Goal: Task Accomplishment & Management: Complete application form

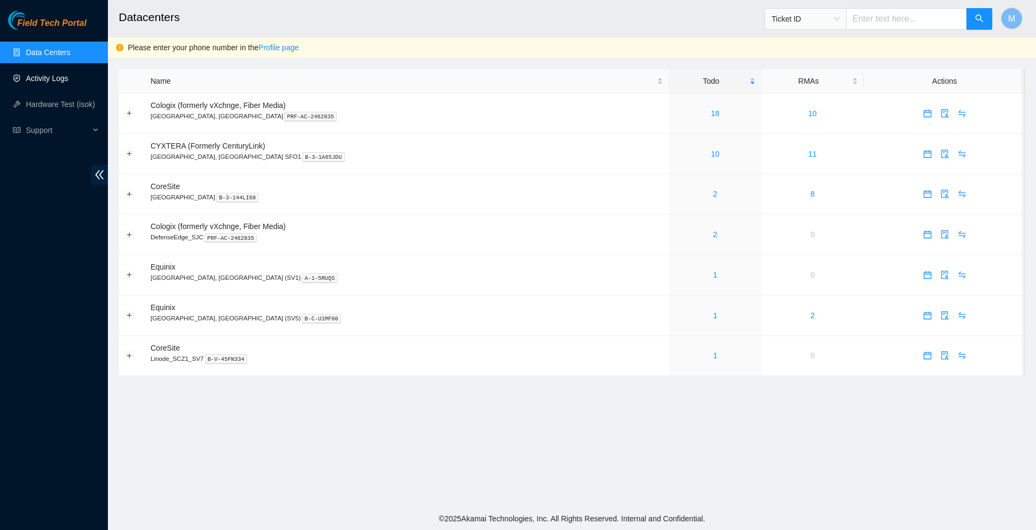
click at [42, 77] on link "Activity Logs" at bounding box center [47, 78] width 43 height 9
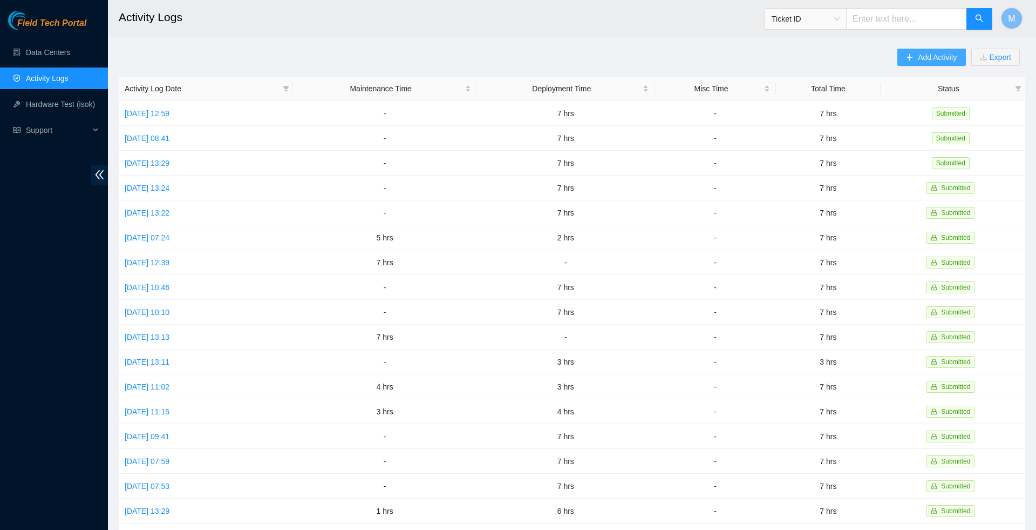
click at [907, 63] on button "Add Activity" at bounding box center [932, 57] width 68 height 17
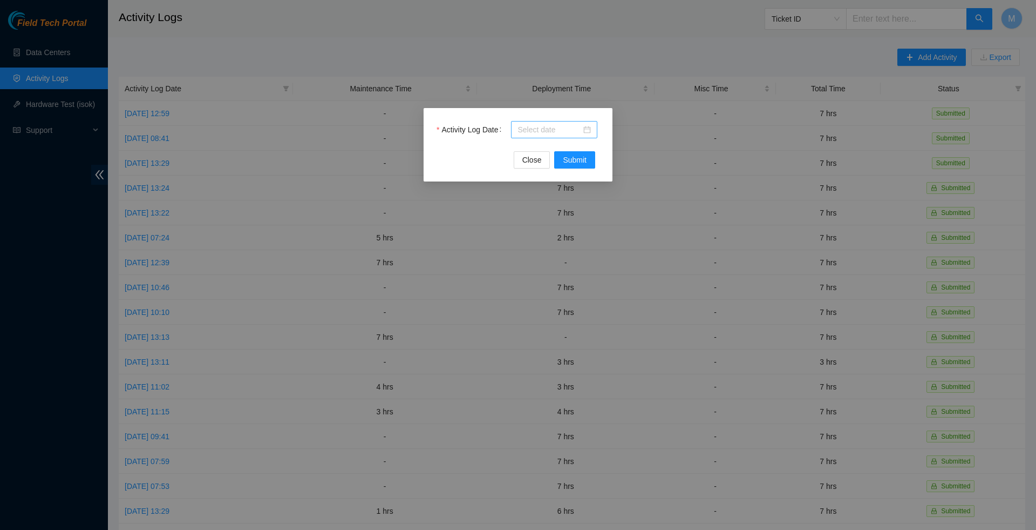
click at [590, 131] on div at bounding box center [554, 130] width 73 height 12
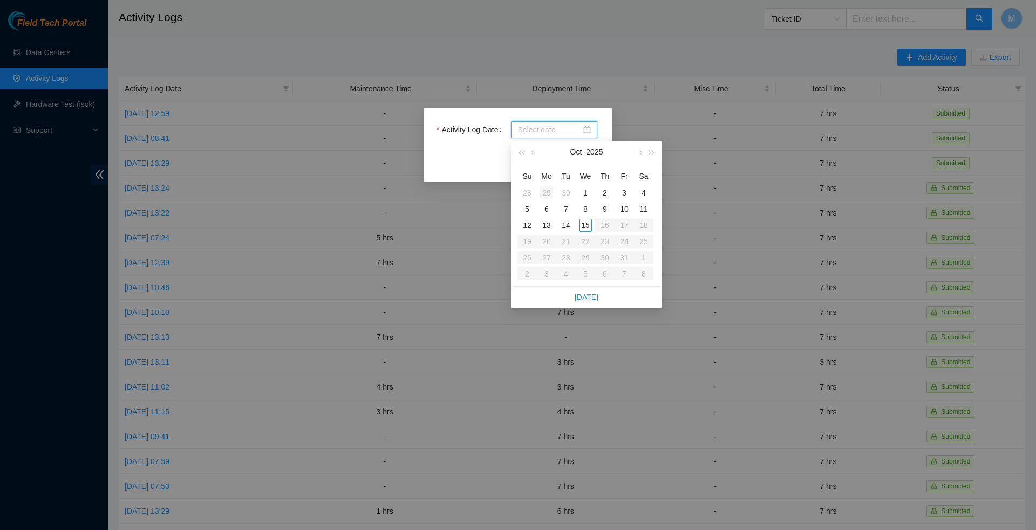
type input "2025-09-30"
type input "2025-09-29"
type input "2025-10-06"
type input "2025-10-13"
click at [547, 228] on div "13" at bounding box center [546, 225] width 13 height 13
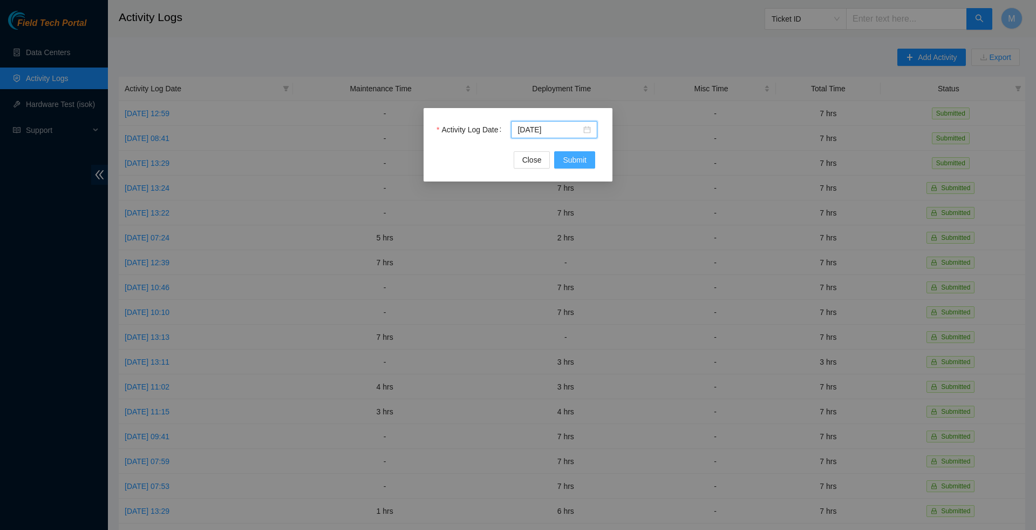
click at [572, 163] on span "Submit" at bounding box center [575, 160] width 24 height 12
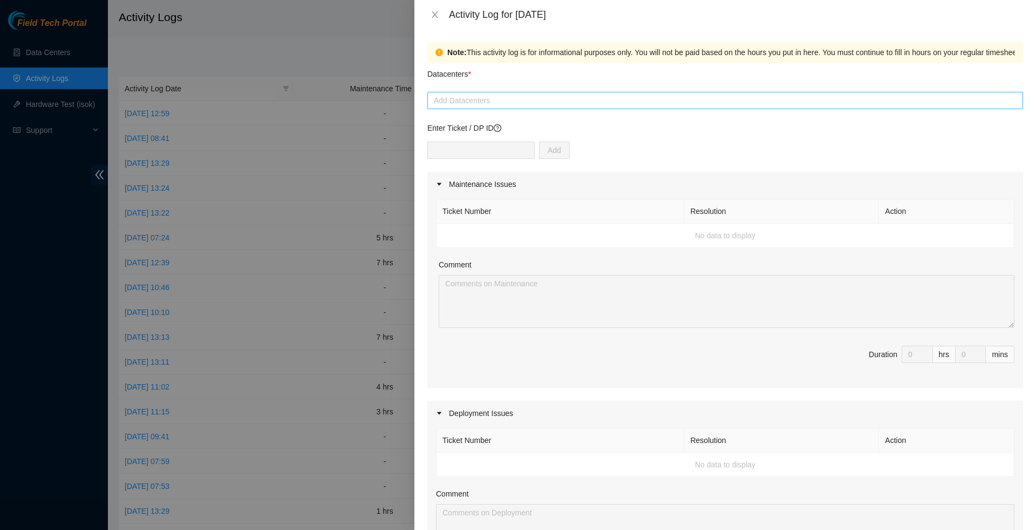
click at [495, 104] on div at bounding box center [725, 100] width 591 height 13
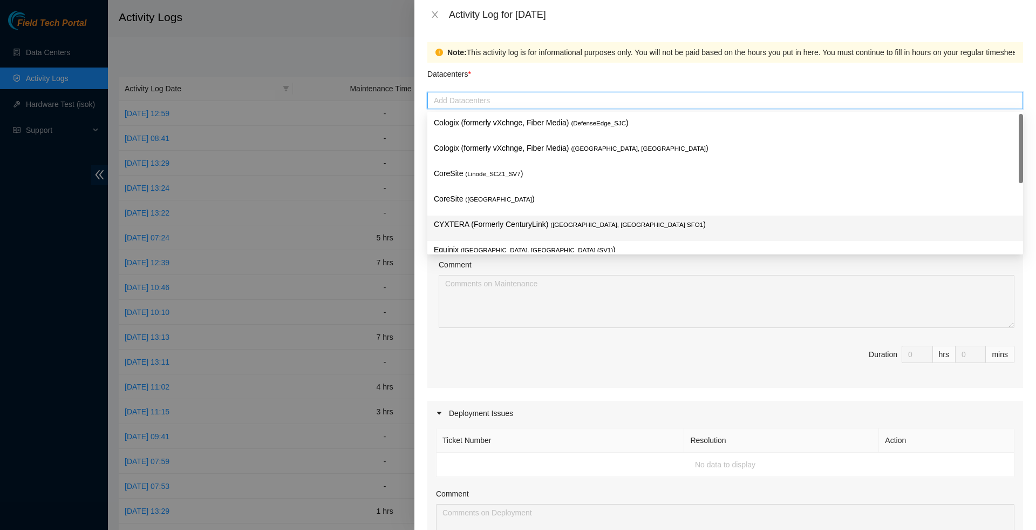
click at [481, 227] on p "CYXTERA (Formerly CenturyLink) ( Santa Clara, CA SFO1 )" at bounding box center [725, 224] width 583 height 12
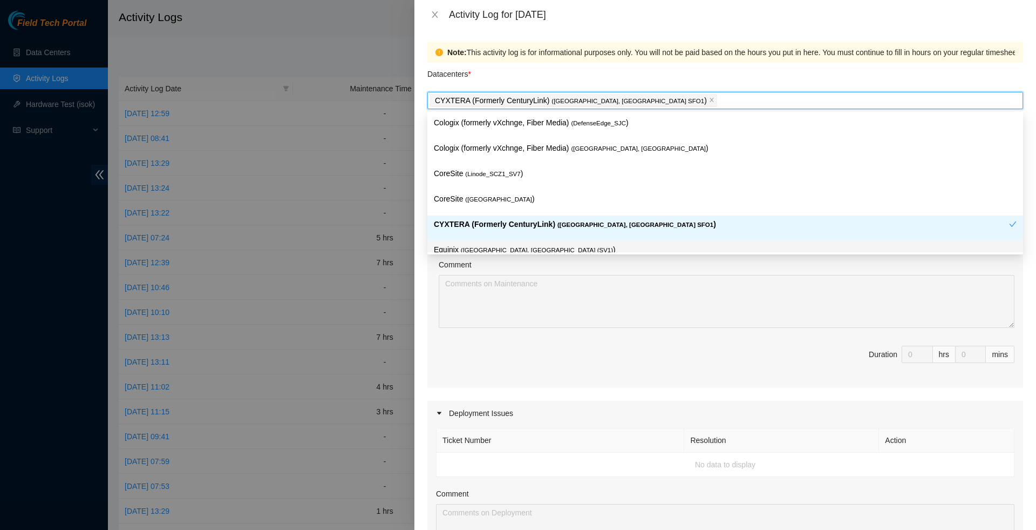
click at [477, 401] on div "Maintenance Issues Ticket Number Resolution Action No data to display Comment D…" at bounding box center [725, 476] width 596 height 609
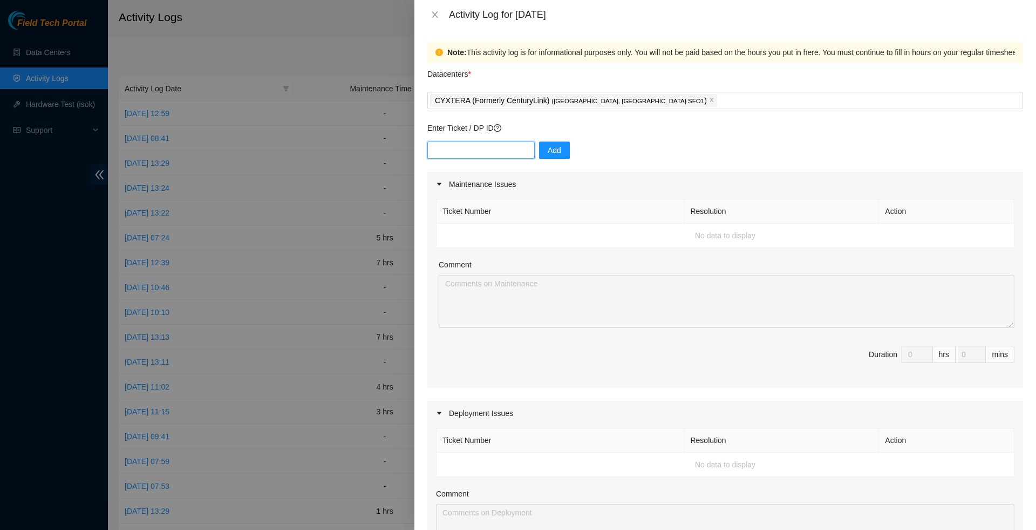
click at [487, 152] on input "text" at bounding box center [480, 149] width 107 height 17
type input "DP80774"
click at [549, 159] on button "Add" at bounding box center [554, 149] width 31 height 17
click at [475, 156] on input "text" at bounding box center [480, 149] width 107 height 17
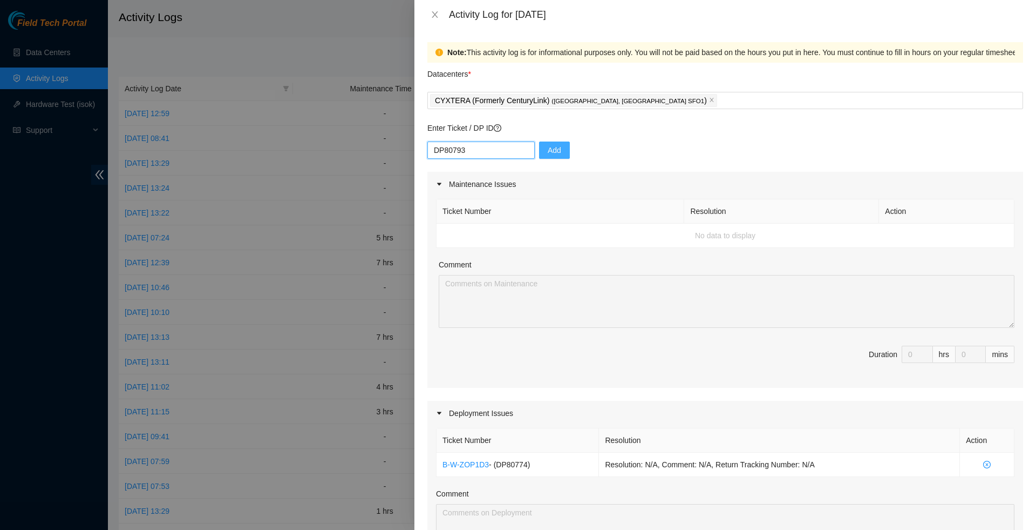
type input "DP80793"
click at [562, 158] on button "Add" at bounding box center [554, 149] width 31 height 17
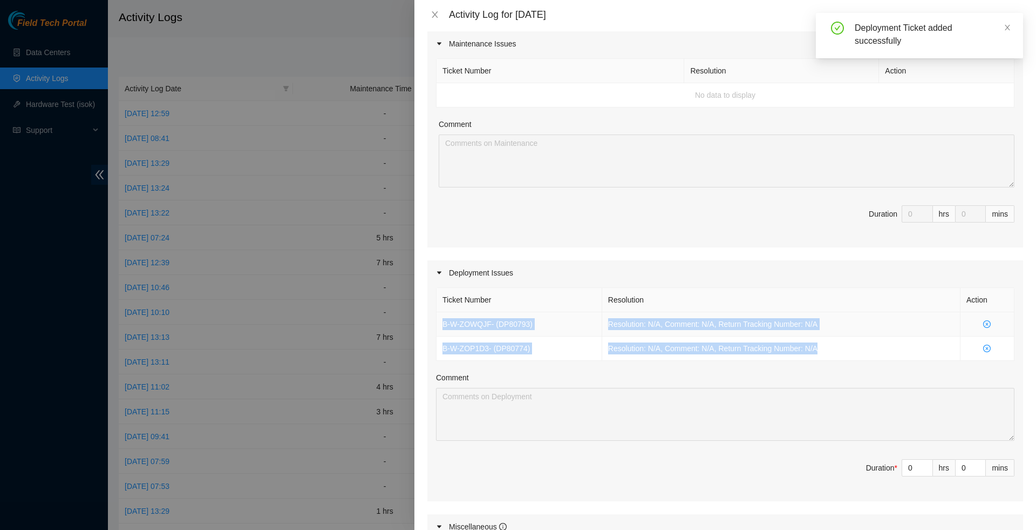
drag, startPoint x: 838, startPoint y: 358, endPoint x: 437, endPoint y: 335, distance: 402.3
click at [437, 335] on tbody "B-W-ZOWQJF - ( DP80793 ) Resolution: N/A, Comment: N/A, Return Tracking Number:…" at bounding box center [726, 336] width 578 height 49
copy tbody "B-W-ZOWQJF - ( DP80793 ) Resolution: N/A, Comment: N/A, Return Tracking Number:…"
type input "1"
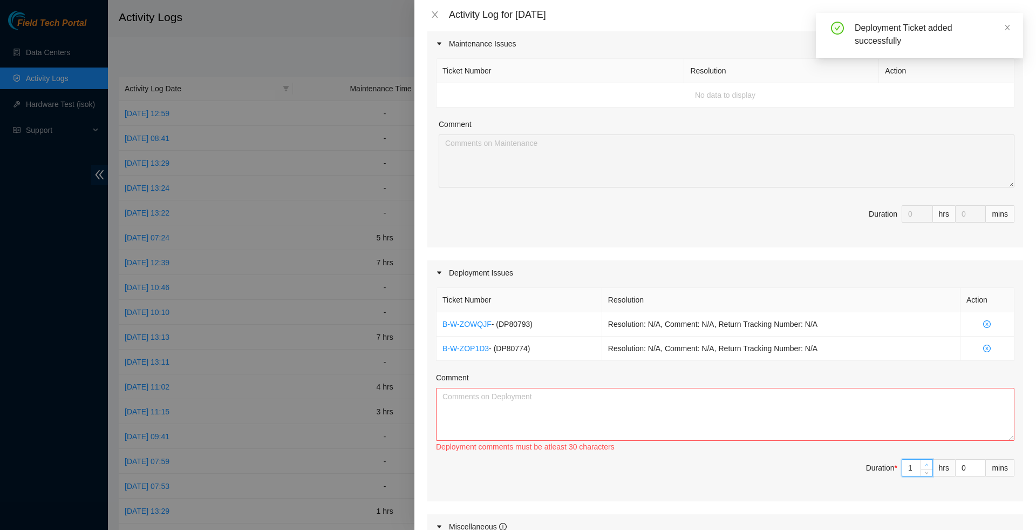
click at [925, 466] on icon "up" at bounding box center [927, 465] width 4 height 4
type input "2"
click at [925, 466] on icon "up" at bounding box center [927, 465] width 4 height 4
type input "3"
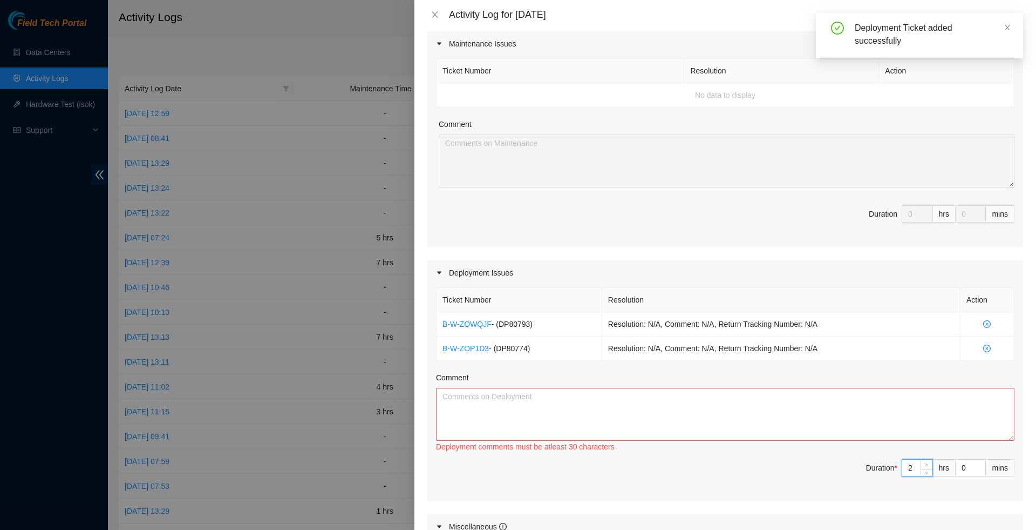
type input "3"
click at [925, 466] on icon "up" at bounding box center [927, 465] width 4 height 4
type input "4"
click at [925, 466] on icon "up" at bounding box center [927, 465] width 4 height 4
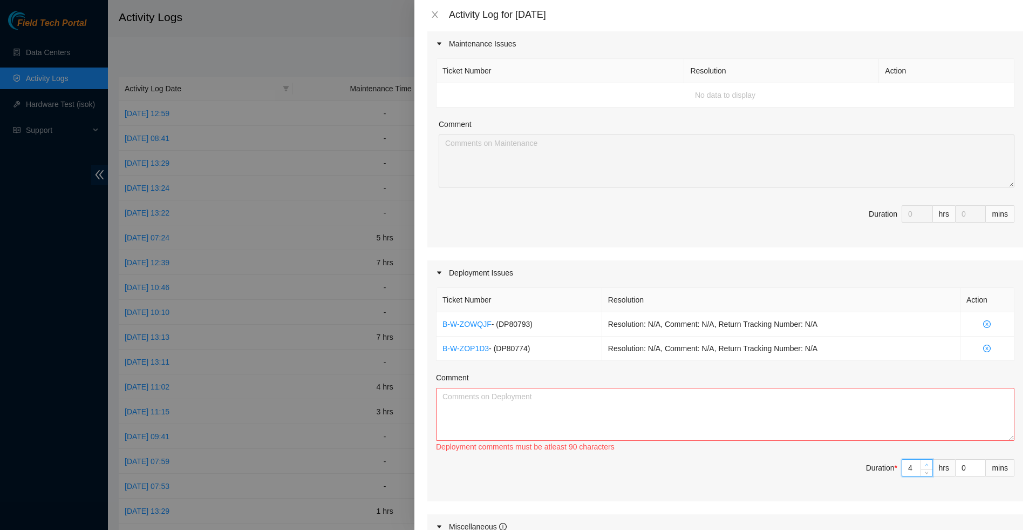
type input "5"
click at [925, 466] on icon "up" at bounding box center [927, 465] width 4 height 4
type input "6"
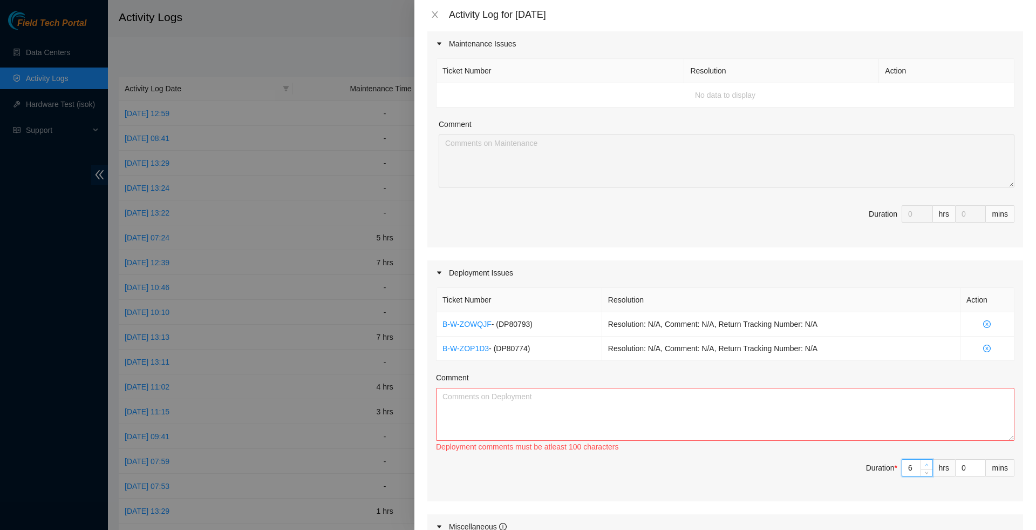
click at [925, 466] on icon "up" at bounding box center [927, 465] width 4 height 4
type input "7"
click at [925, 466] on icon "up" at bounding box center [927, 465] width 4 height 4
click at [805, 440] on textarea "Comment" at bounding box center [725, 414] width 579 height 53
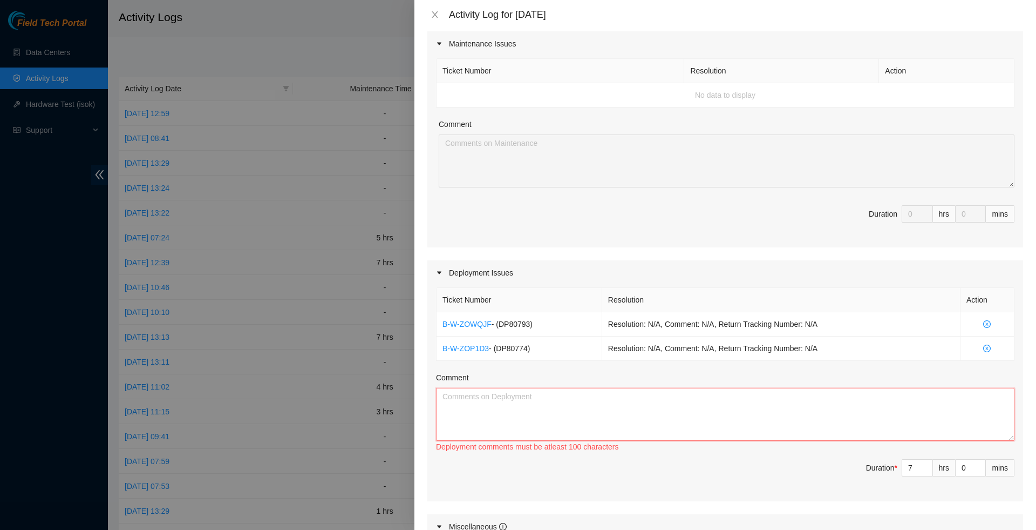
paste textarea "B-W-ZOWQJF - (DP80793) Resolution: N/A, Comment: N/A, Return Tracking Number: N…"
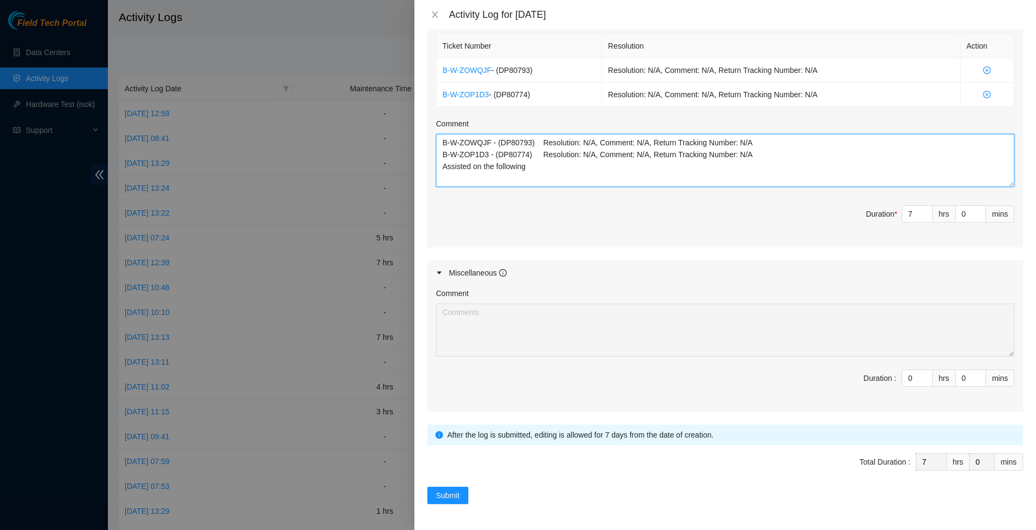
scroll to position [411, 0]
type textarea "B-W-ZOWQJF - (DP80793) Resolution: N/A, Comment: N/A, Return Tracking Number: N…"
click at [450, 498] on span "Submit" at bounding box center [448, 495] width 24 height 12
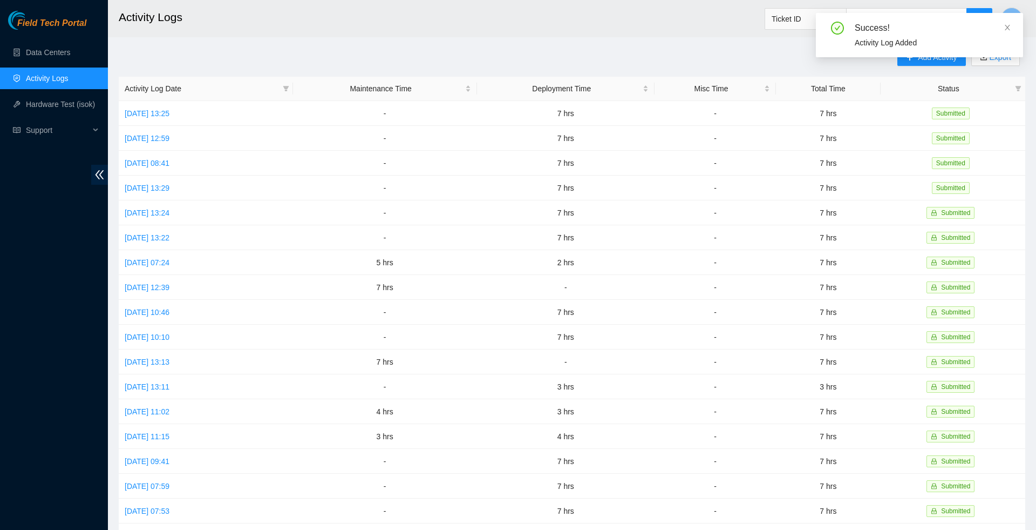
click at [1007, 18] on div "Success! Activity Log Added" at bounding box center [919, 35] width 207 height 44
click at [1007, 26] on icon "close" at bounding box center [1007, 27] width 5 height 5
click at [944, 50] on button "Add Activity" at bounding box center [932, 57] width 68 height 17
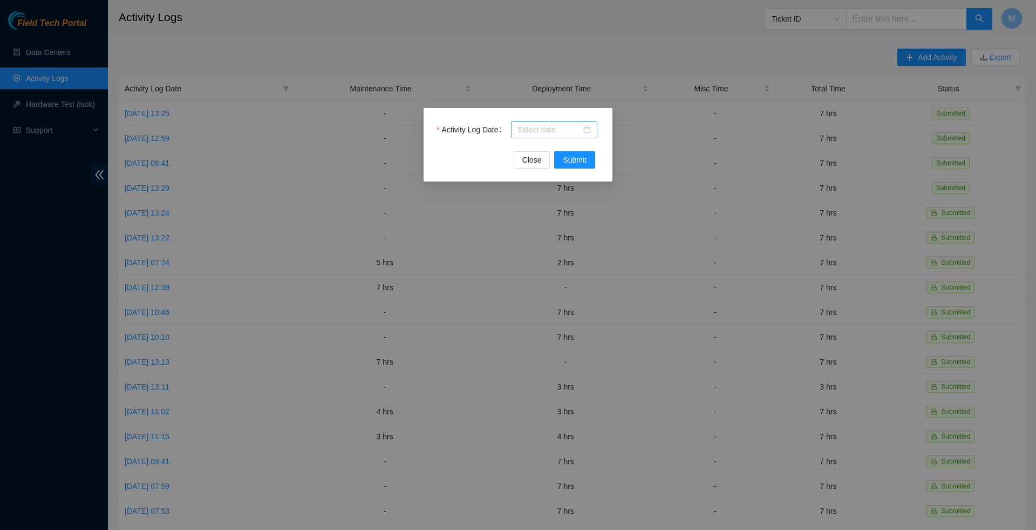
click at [596, 125] on div at bounding box center [554, 129] width 86 height 17
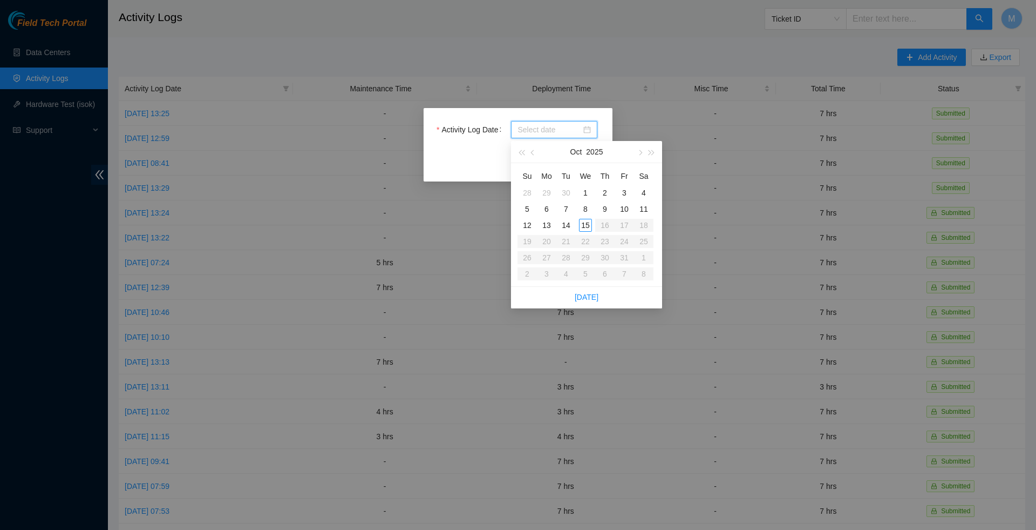
click at [594, 126] on div at bounding box center [554, 129] width 86 height 17
type input "2025-10-01"
type input "2025-10-07"
type input "2025-10-14"
click at [568, 225] on div "14" at bounding box center [566, 225] width 13 height 13
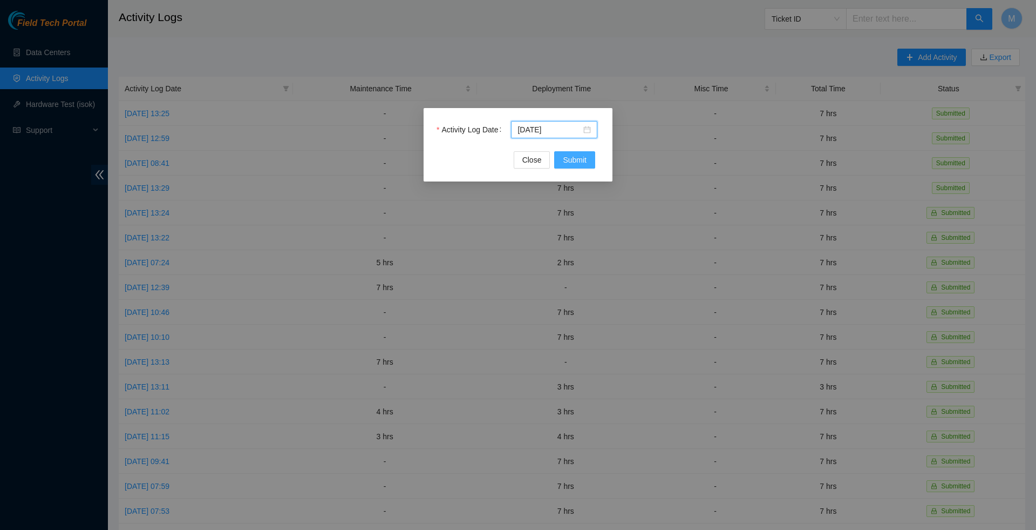
click at [580, 159] on span "Submit" at bounding box center [575, 160] width 24 height 12
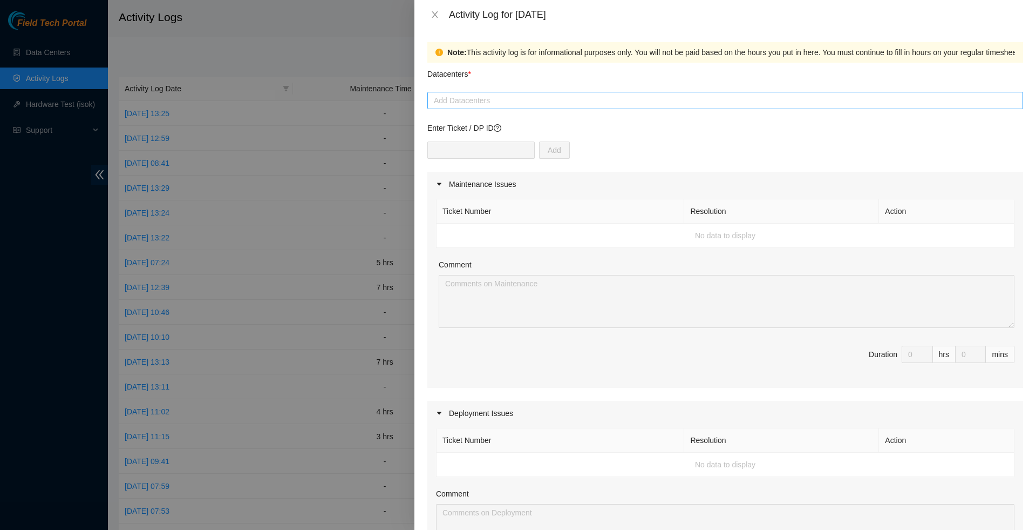
click at [437, 96] on div at bounding box center [725, 100] width 591 height 13
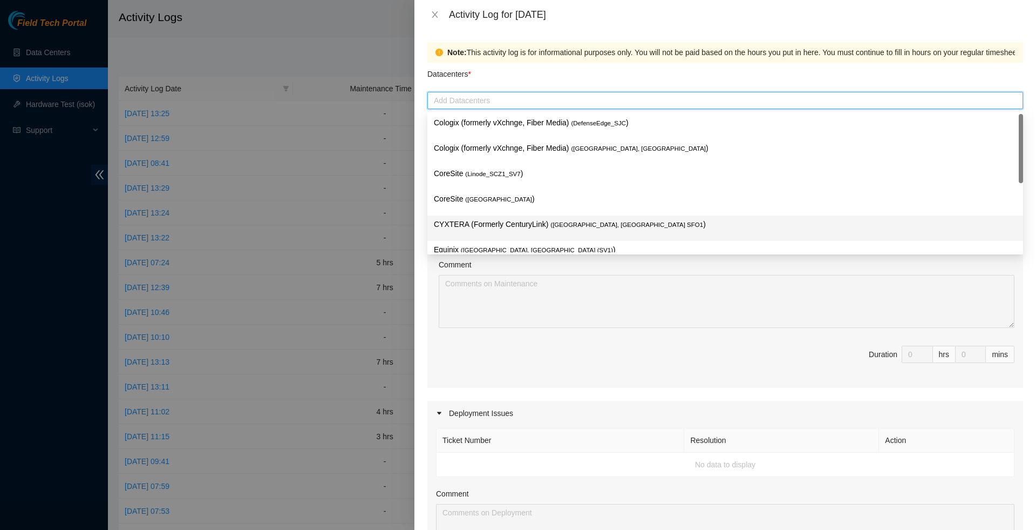
click at [493, 223] on p "CYXTERA (Formerly CenturyLink) ( Santa Clara, CA SFO1 )" at bounding box center [725, 224] width 583 height 12
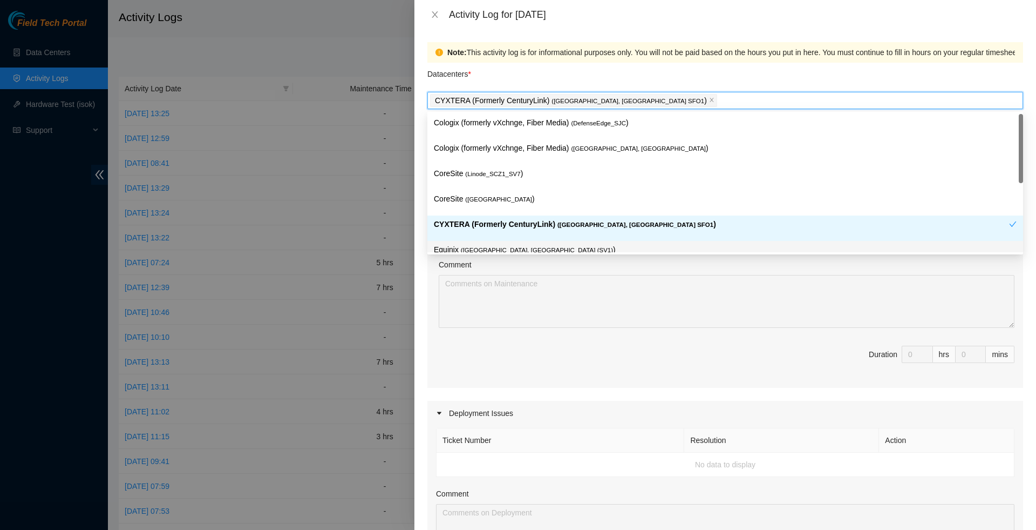
click at [495, 399] on div "Maintenance Issues Ticket Number Resolution Action No data to display Comment D…" at bounding box center [725, 476] width 596 height 609
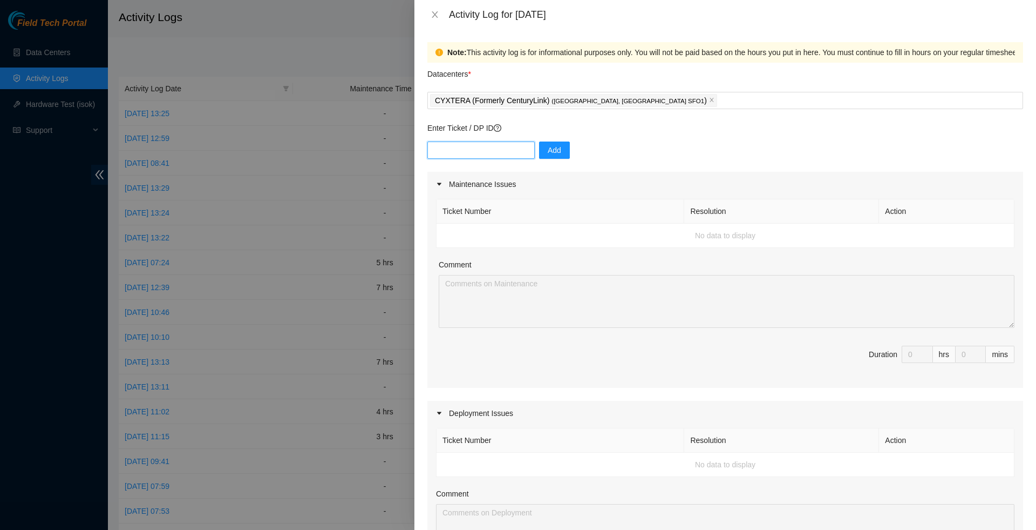
click at [501, 152] on input "text" at bounding box center [480, 149] width 107 height 17
type input "DP80793"
click at [549, 152] on button "Add" at bounding box center [554, 149] width 31 height 17
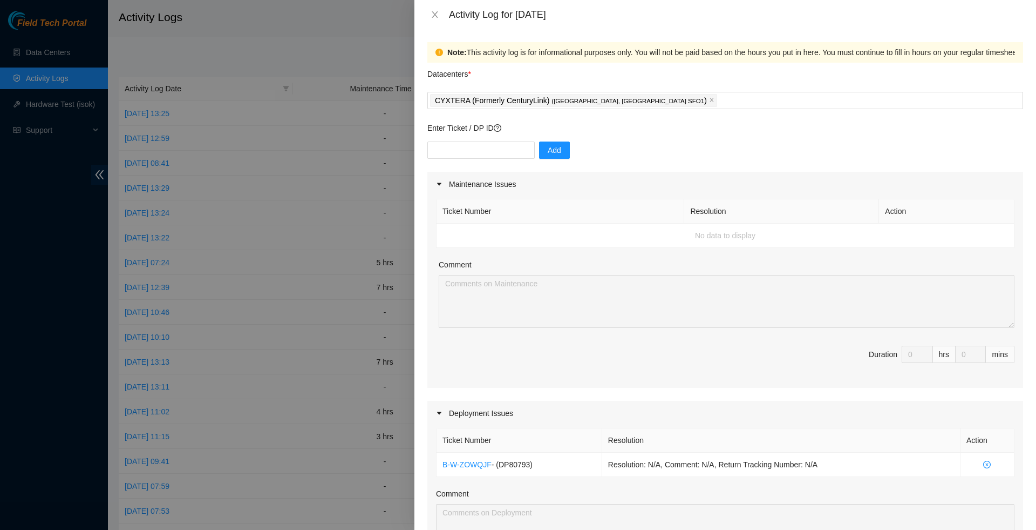
scroll to position [41, 0]
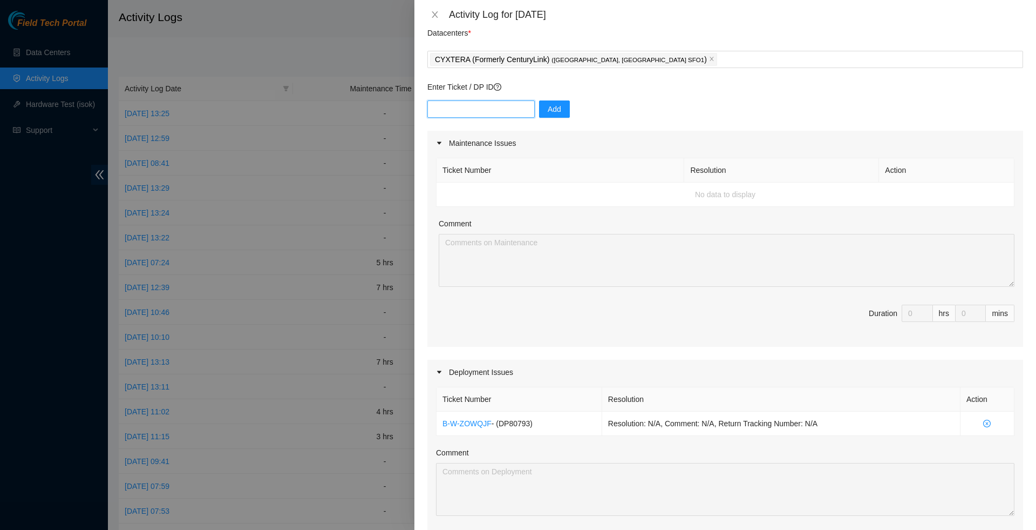
click at [443, 111] on input "text" at bounding box center [480, 108] width 107 height 17
type input "DP80774"
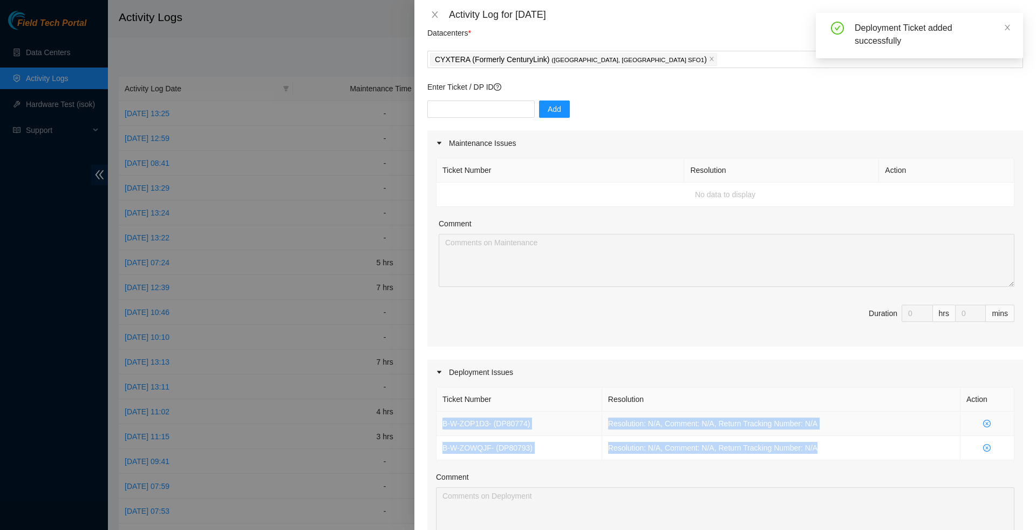
drag, startPoint x: 836, startPoint y: 461, endPoint x: 437, endPoint y: 432, distance: 399.4
click at [437, 432] on tbody "B-W-ZOP1D3 - ( DP80774 ) Resolution: N/A, Comment: N/A, Return Tracking Number:…" at bounding box center [726, 435] width 578 height 49
copy tbody "B-W-ZOP1D3 - ( DP80774 ) Resolution: N/A, Comment: N/A, Return Tracking Number:…"
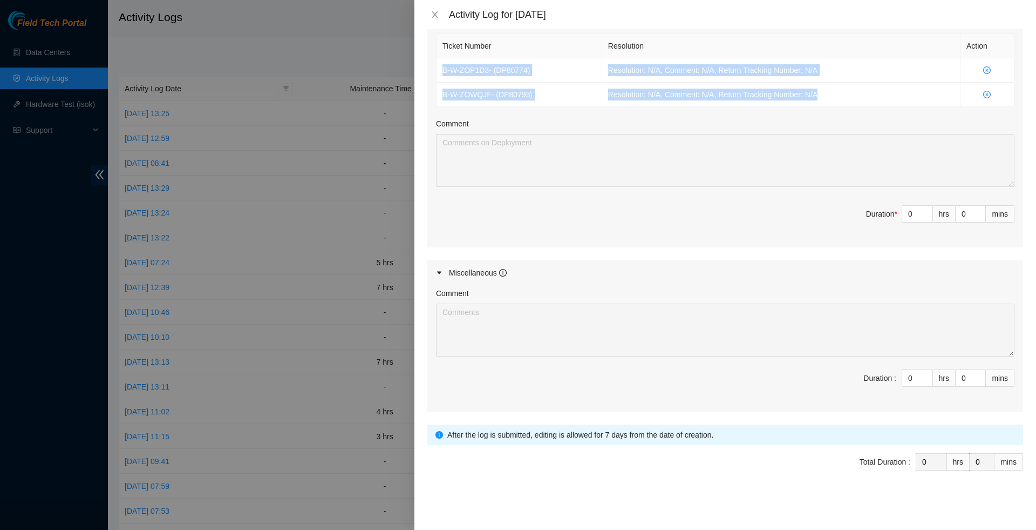
scroll to position [411, 0]
type input "1"
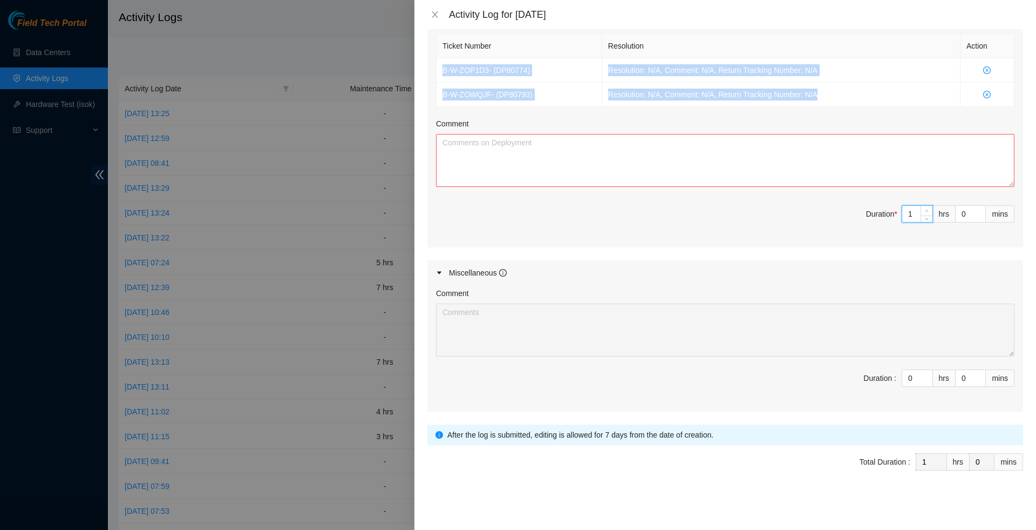
click at [927, 209] on icon "up" at bounding box center [927, 211] width 4 height 4
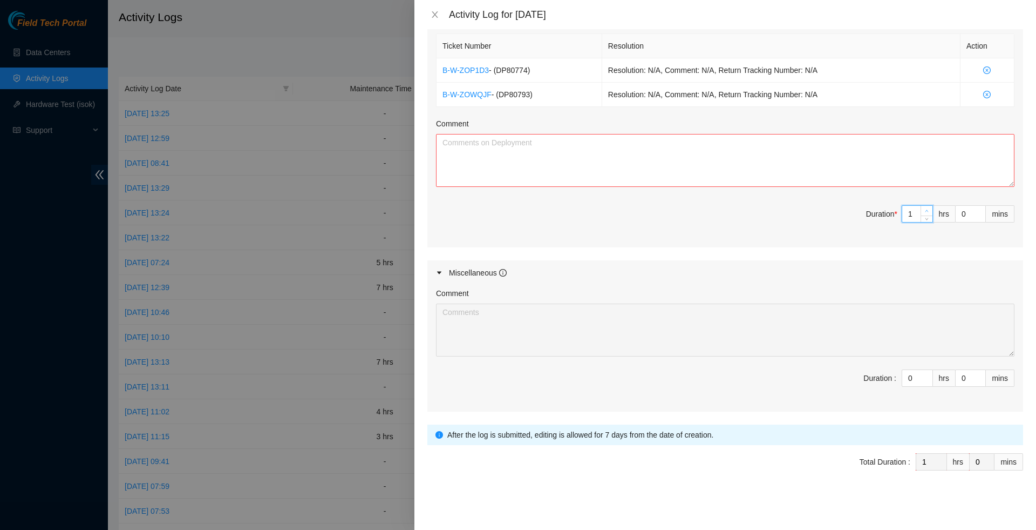
type input "2"
click at [927, 209] on icon "up" at bounding box center [927, 211] width 4 height 4
type input "3"
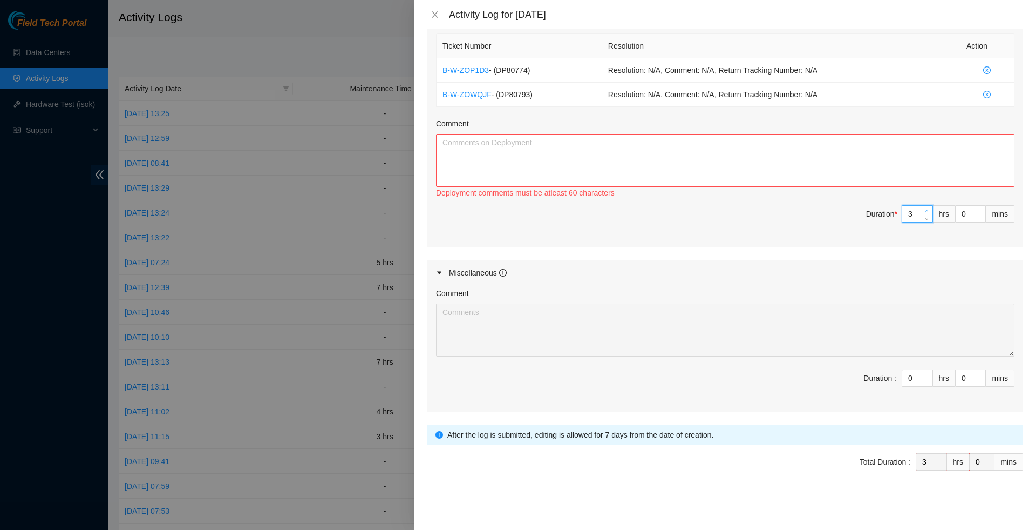
click at [927, 209] on icon "up" at bounding box center [927, 211] width 4 height 4
type input "4"
click at [927, 209] on icon "up" at bounding box center [927, 211] width 4 height 4
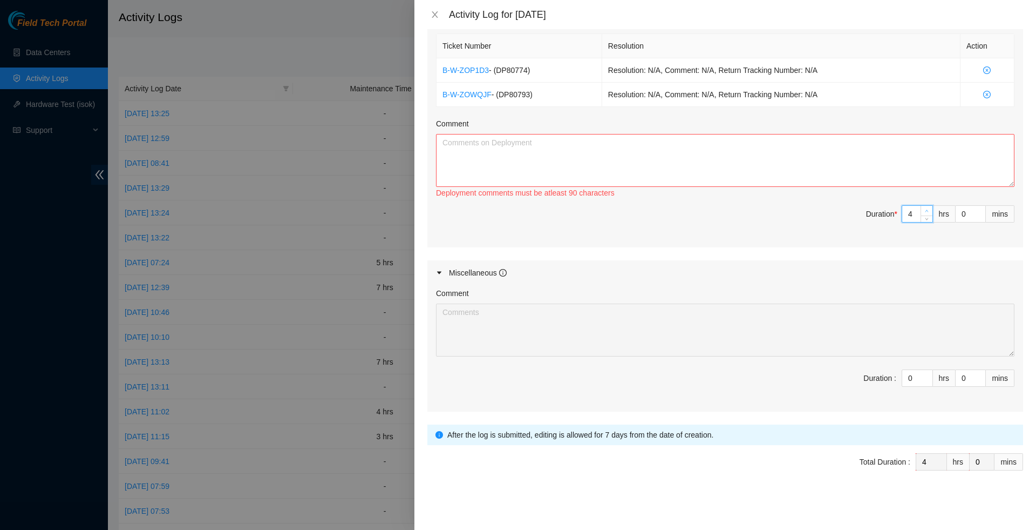
type input "5"
click at [927, 209] on icon "up" at bounding box center [927, 211] width 4 height 4
type input "6"
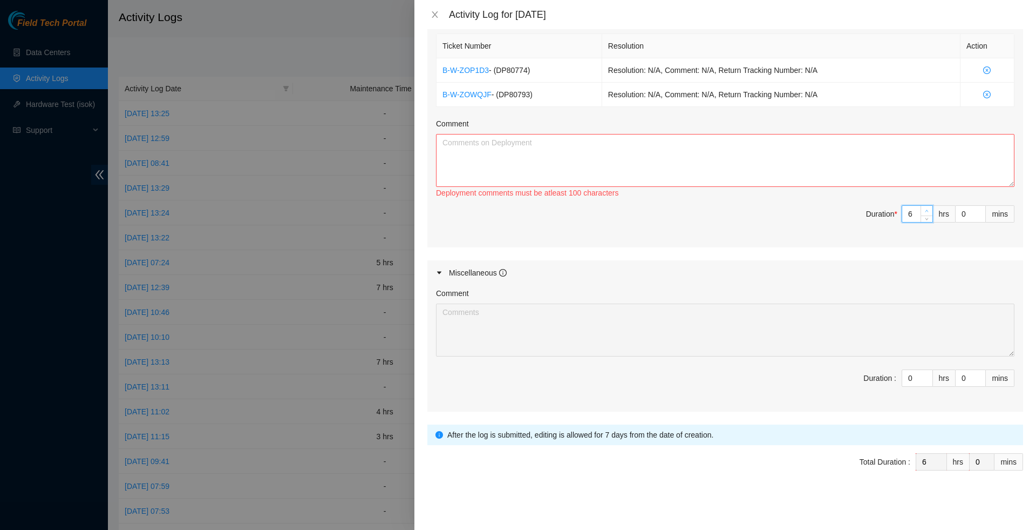
type input "7"
click at [927, 209] on icon "up" at bounding box center [927, 211] width 4 height 4
click at [814, 159] on textarea "Comment" at bounding box center [725, 160] width 579 height 53
paste textarea "B-W-ZOP1D3 - (DP80774) Resolution: N/A, Comment: N/A, Return Tracking Number: N…"
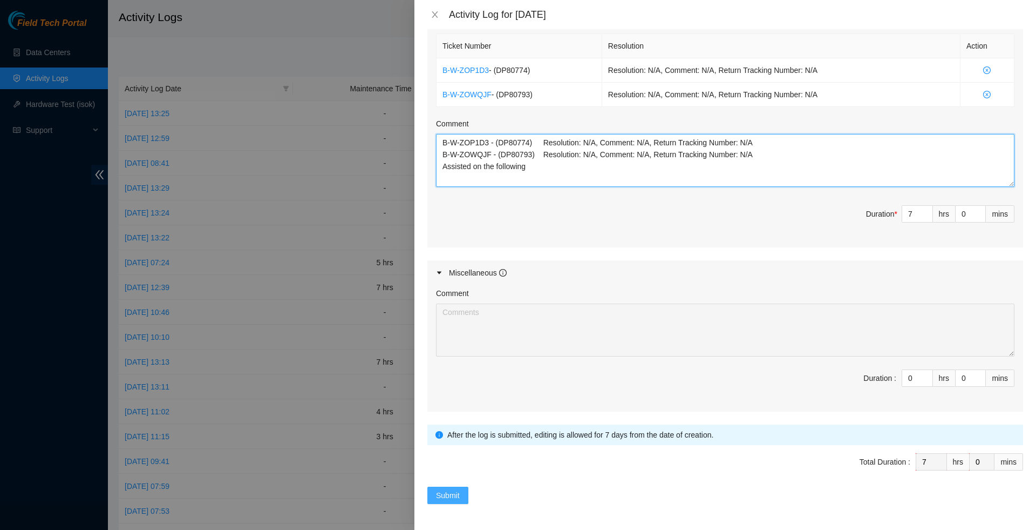
type textarea "B-W-ZOP1D3 - (DP80774) Resolution: N/A, Comment: N/A, Return Tracking Number: N…"
click at [459, 497] on span "Submit" at bounding box center [448, 495] width 24 height 12
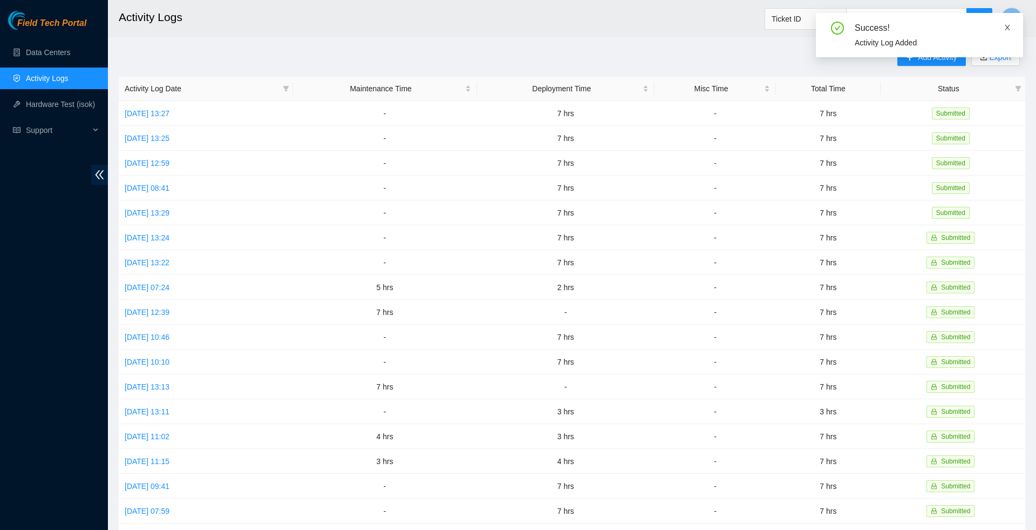
click at [1009, 28] on icon "close" at bounding box center [1008, 28] width 8 height 8
click at [928, 60] on span "Add Activity" at bounding box center [937, 57] width 39 height 12
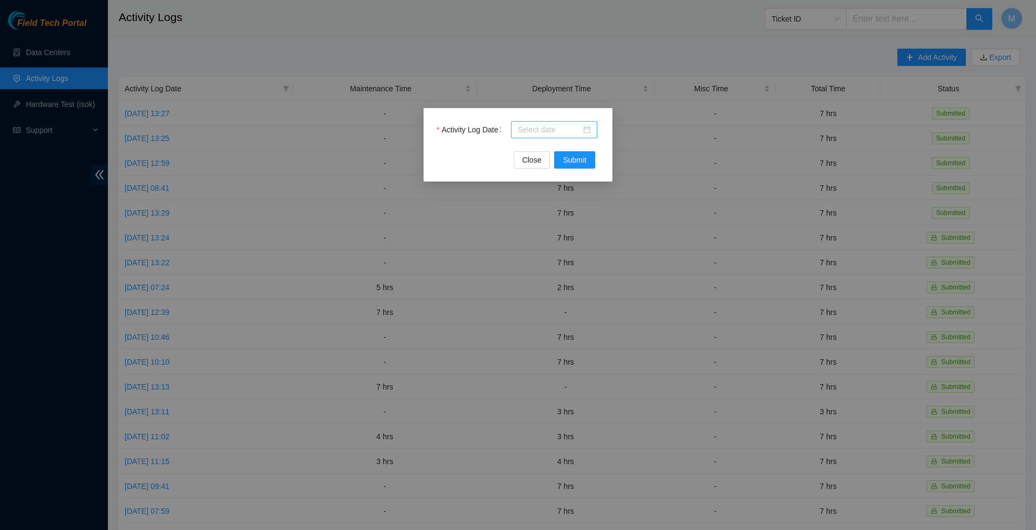
click at [591, 135] on div at bounding box center [554, 130] width 73 height 12
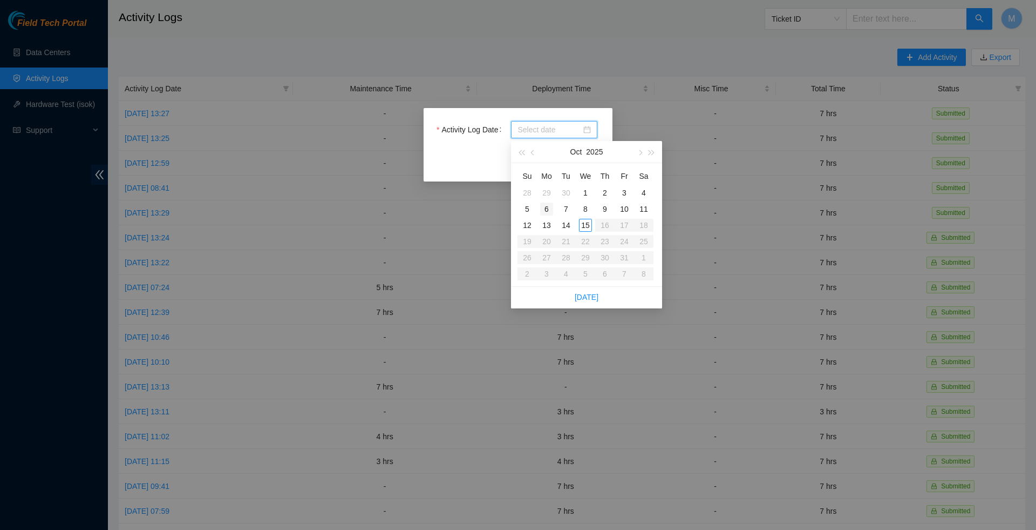
type input "2025-09-30"
type input "2025-10-06"
type input "2025-10-07"
type input "2025-10-14"
type input "2025-10-15"
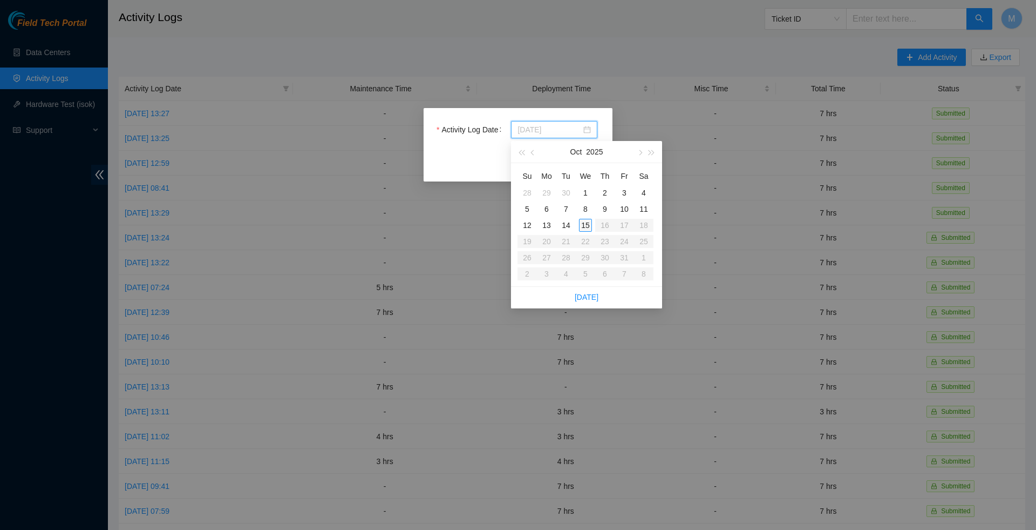
click at [588, 223] on div "15" at bounding box center [585, 225] width 13 height 13
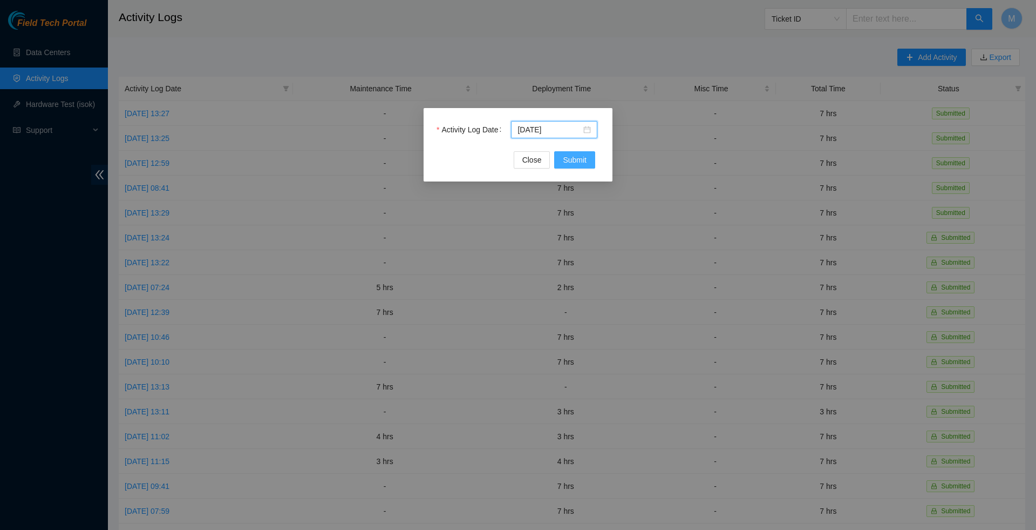
click at [581, 155] on span "Submit" at bounding box center [575, 160] width 24 height 12
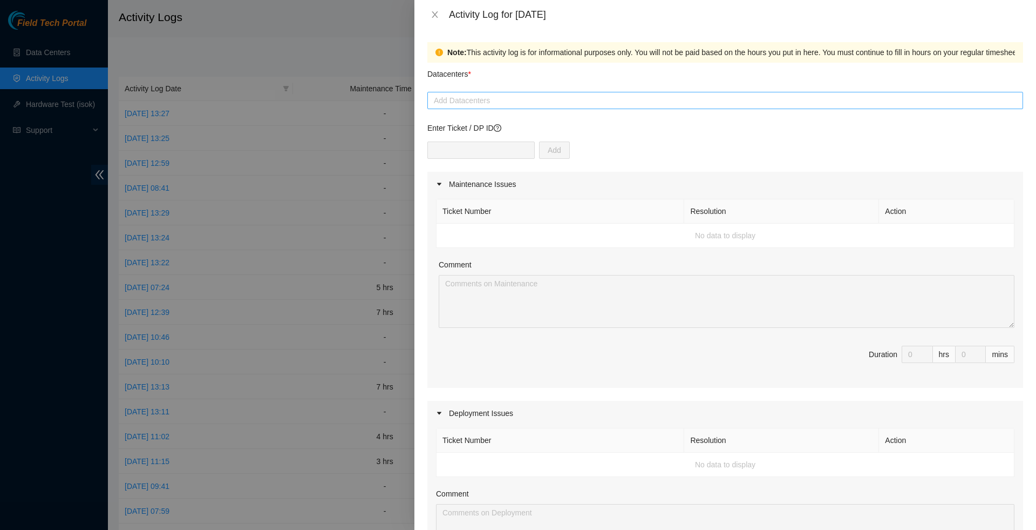
click at [542, 98] on div at bounding box center [725, 100] width 591 height 13
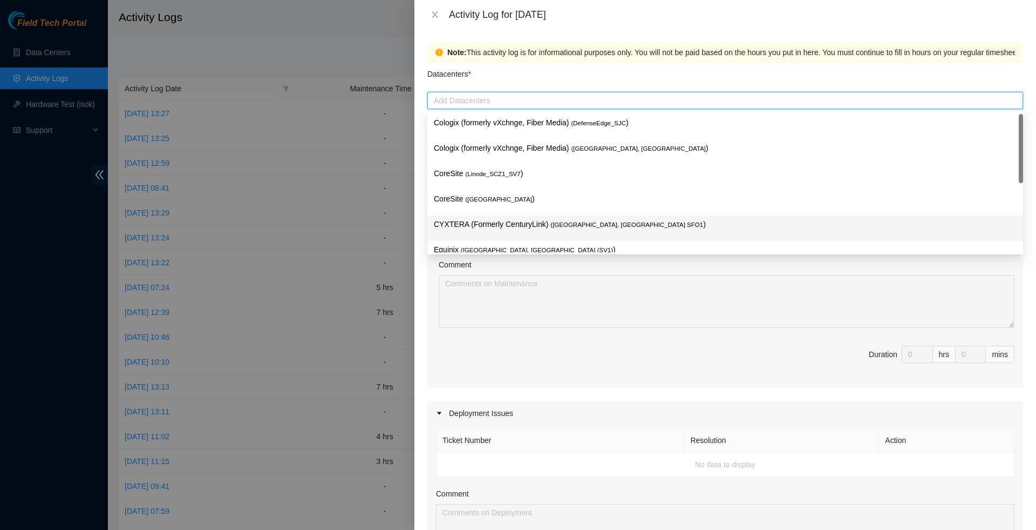
click at [517, 218] on p "CYXTERA (Formerly CenturyLink) ( Santa Clara, CA SFO1 )" at bounding box center [725, 224] width 583 height 12
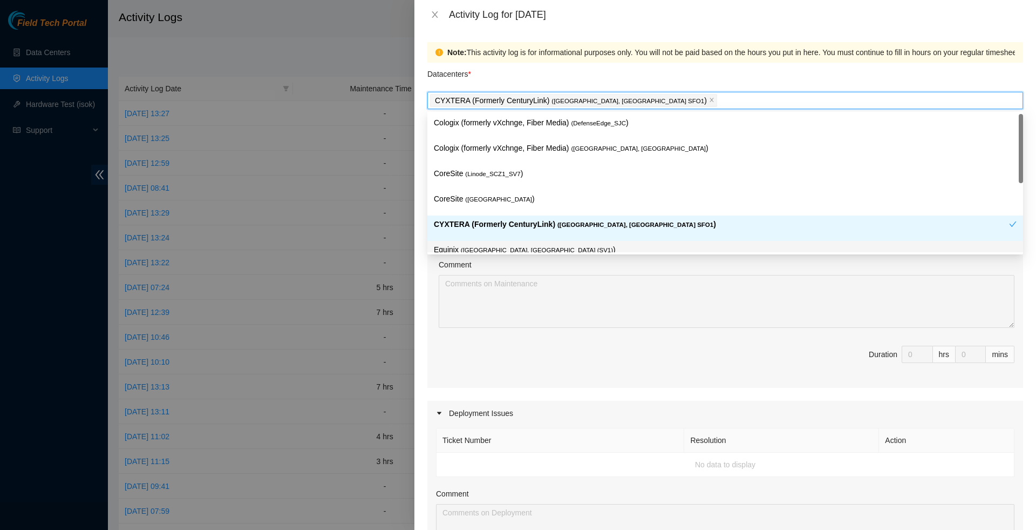
click at [465, 398] on div "Maintenance Issues Ticket Number Resolution Action No data to display Comment D…" at bounding box center [725, 476] width 596 height 609
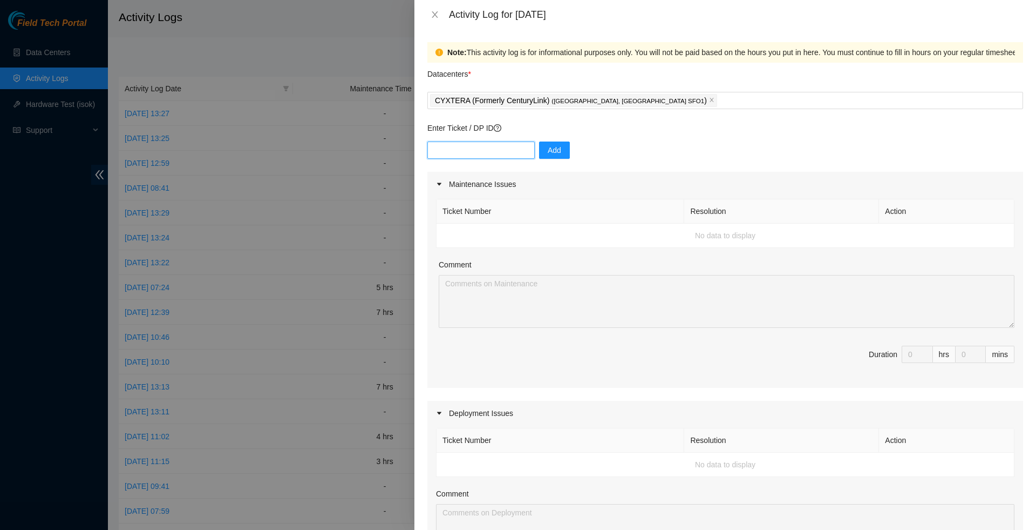
click at [457, 156] on input "text" at bounding box center [480, 149] width 107 height 17
type input "DP80774"
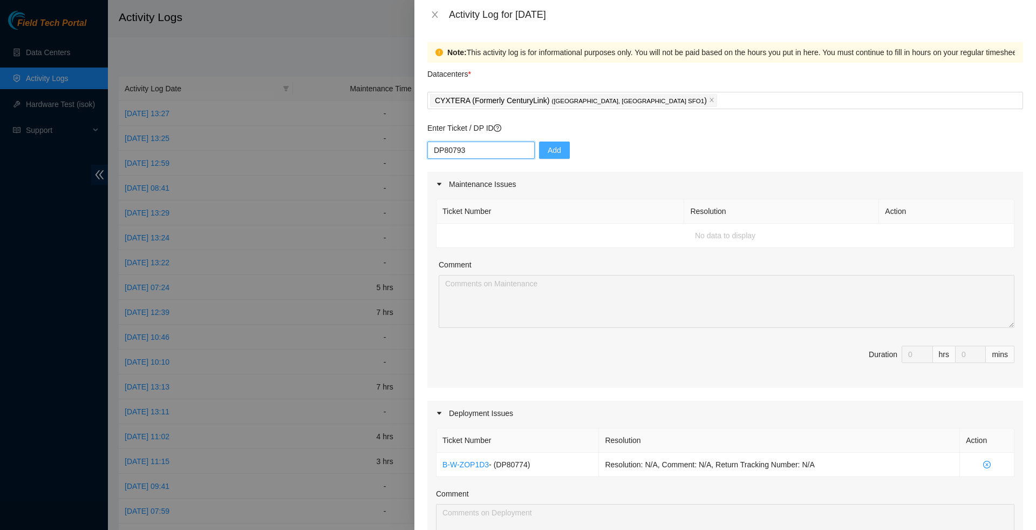
type input "DP80793"
click at [561, 154] on span "Add" at bounding box center [554, 150] width 13 height 12
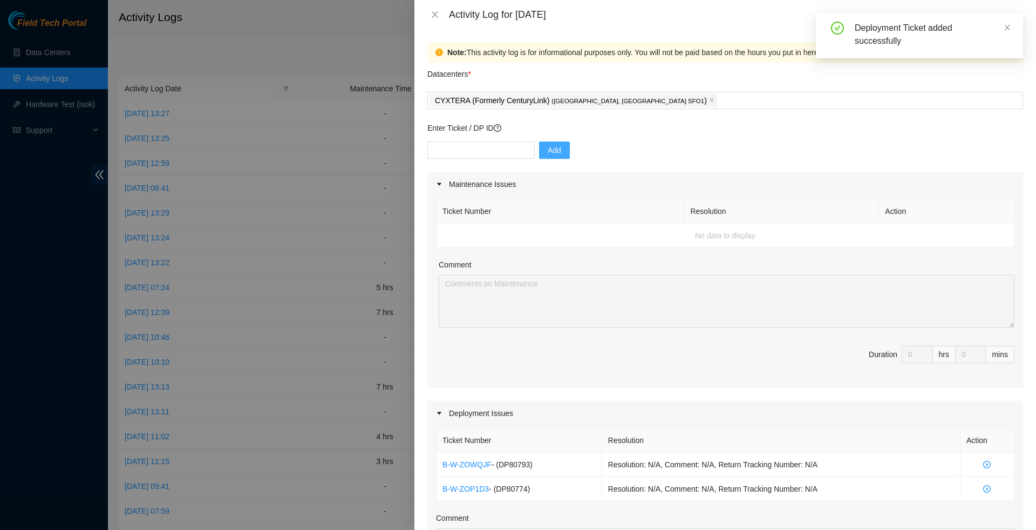
scroll to position [165, 0]
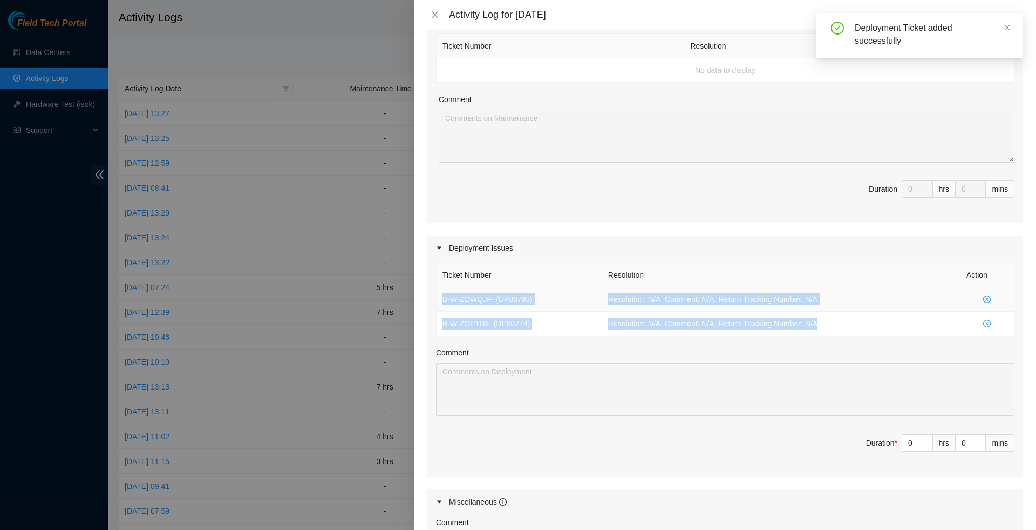
drag, startPoint x: 839, startPoint y: 335, endPoint x: 439, endPoint y: 306, distance: 401.0
click at [439, 306] on tbody "B-W-ZOWQJF - ( DP80793 ) Resolution: N/A, Comment: N/A, Return Tracking Number:…" at bounding box center [726, 311] width 578 height 49
copy tbody "B-W-ZOWQJF - ( DP80793 ) Resolution: N/A, Comment: N/A, Return Tracking Number:…"
type input "1"
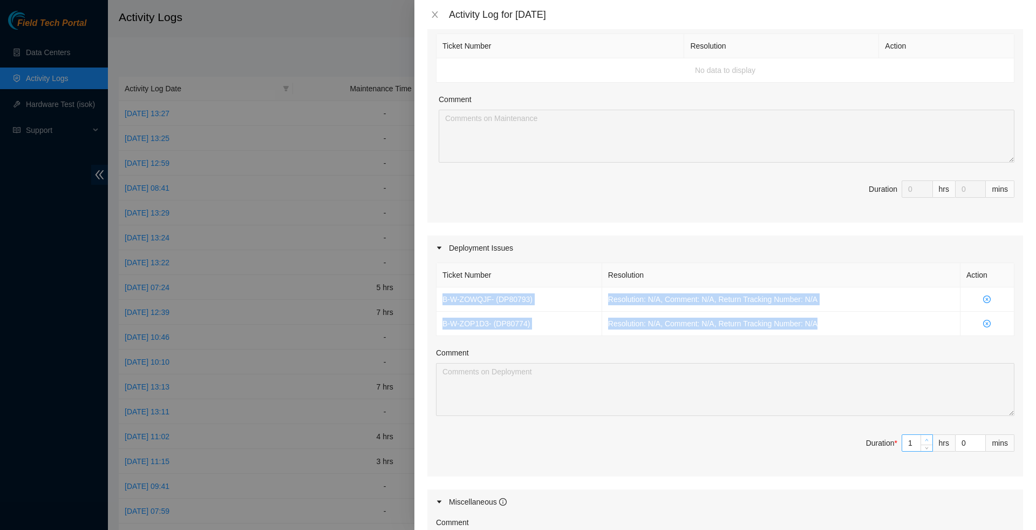
click at [926, 443] on span "up" at bounding box center [927, 440] width 6 height 6
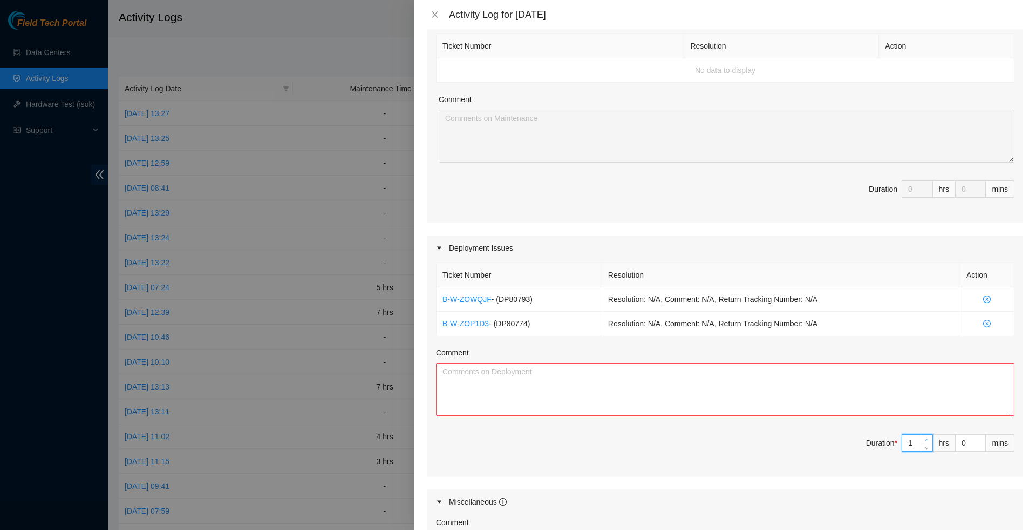
type input "2"
click at [926, 443] on span "up" at bounding box center [927, 440] width 6 height 6
type input "3"
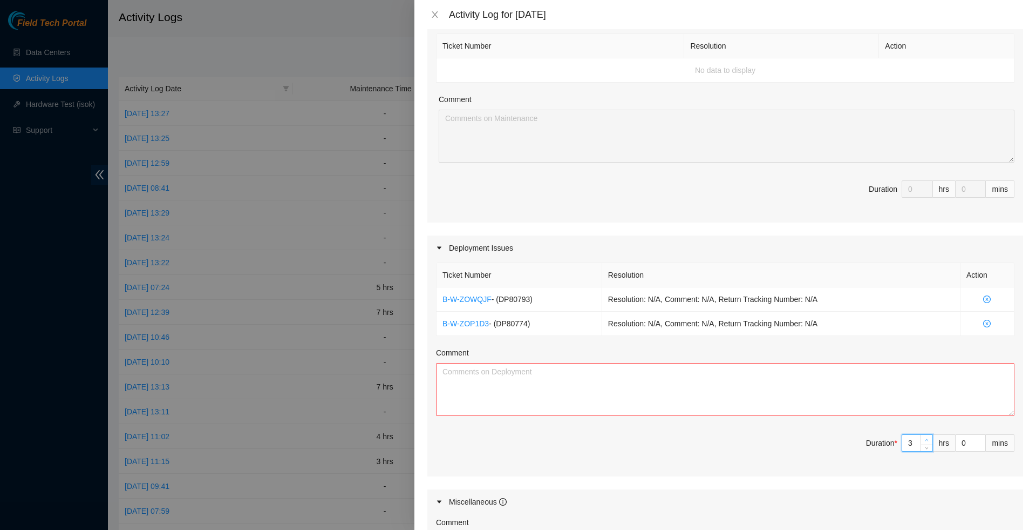
click at [926, 443] on span "up" at bounding box center [927, 440] width 6 height 6
type input "4"
click at [926, 443] on span "up" at bounding box center [927, 440] width 6 height 6
type input "5"
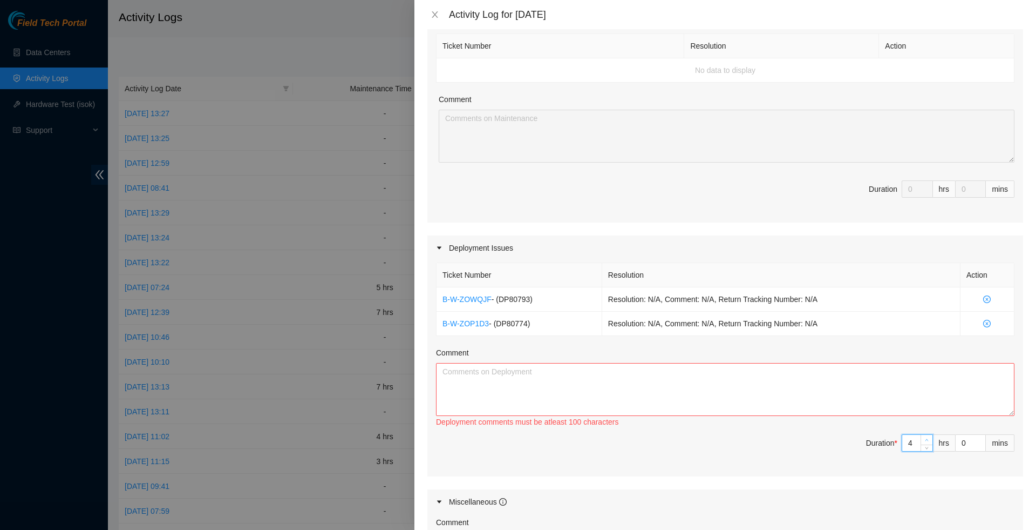
type input "5"
click at [926, 443] on span "up" at bounding box center [927, 440] width 6 height 6
type input "6"
click at [926, 443] on span "up" at bounding box center [927, 440] width 6 height 6
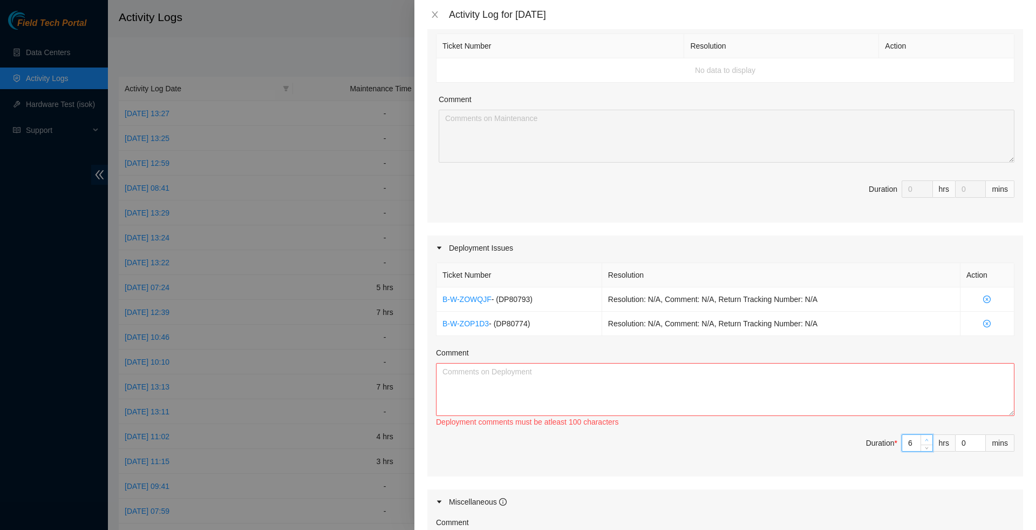
type input "7"
click at [926, 443] on span "up" at bounding box center [927, 440] width 6 height 6
click at [900, 416] on textarea "Comment" at bounding box center [725, 389] width 579 height 53
paste textarea "B-W-ZOWQJF - (DP80793) Resolution: N/A, Comment: N/A, Return Tracking Number: N…"
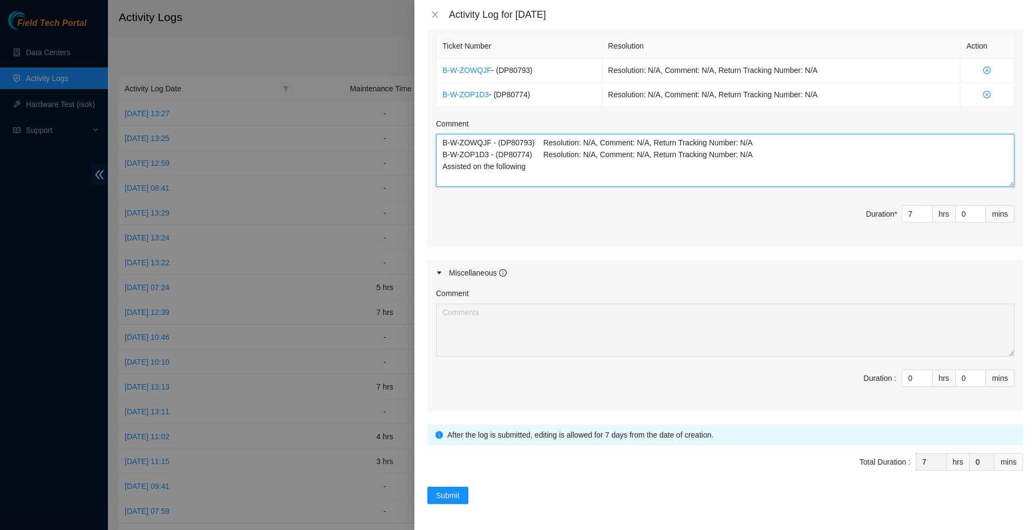
scroll to position [411, 0]
type textarea "B-W-ZOWQJF - (DP80793) Resolution: N/A, Comment: N/A, Return Tracking Number: N…"
click at [458, 500] on span "Submit" at bounding box center [448, 495] width 24 height 12
